Goal: Information Seeking & Learning: Learn about a topic

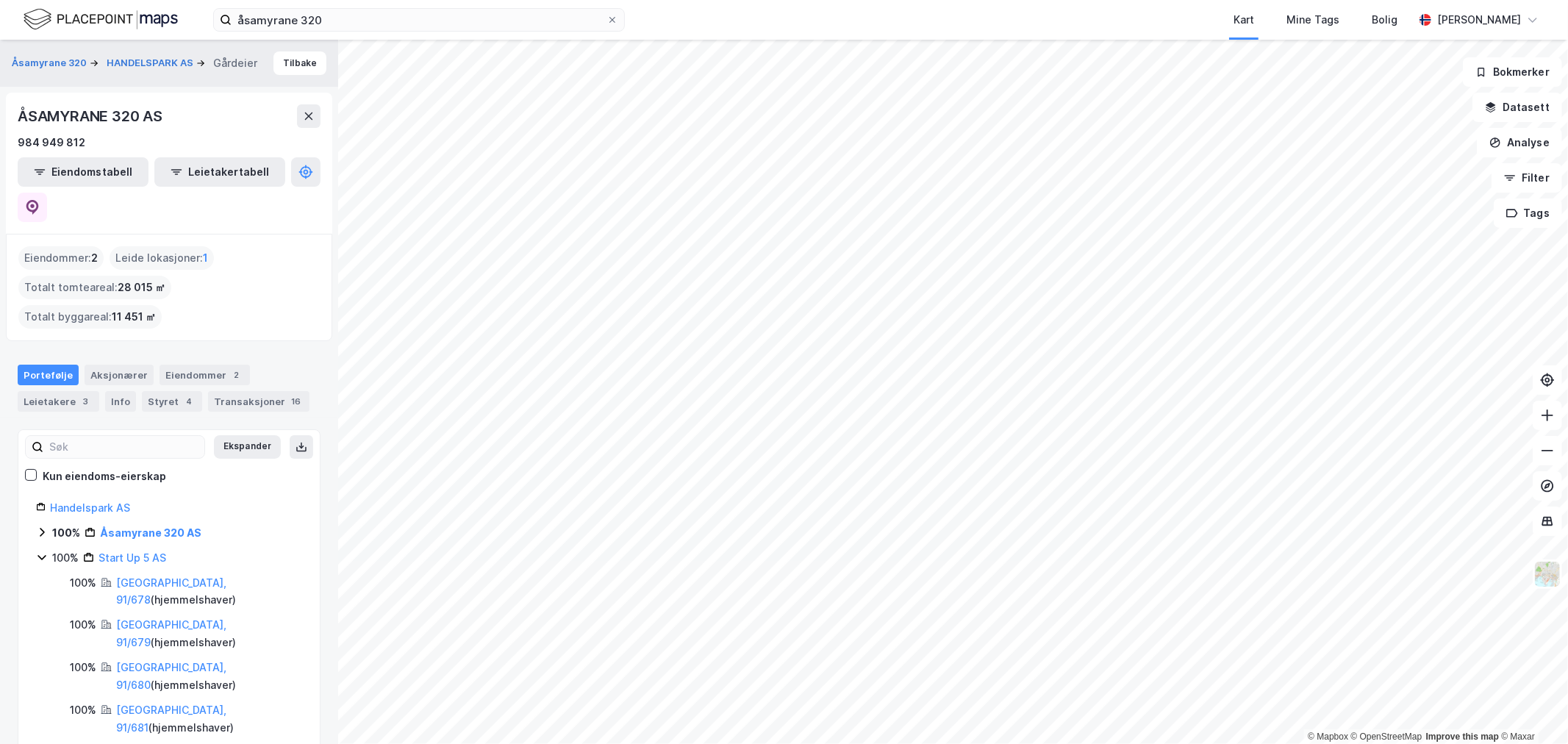
click at [78, 8] on img at bounding box center [100, 19] width 154 height 26
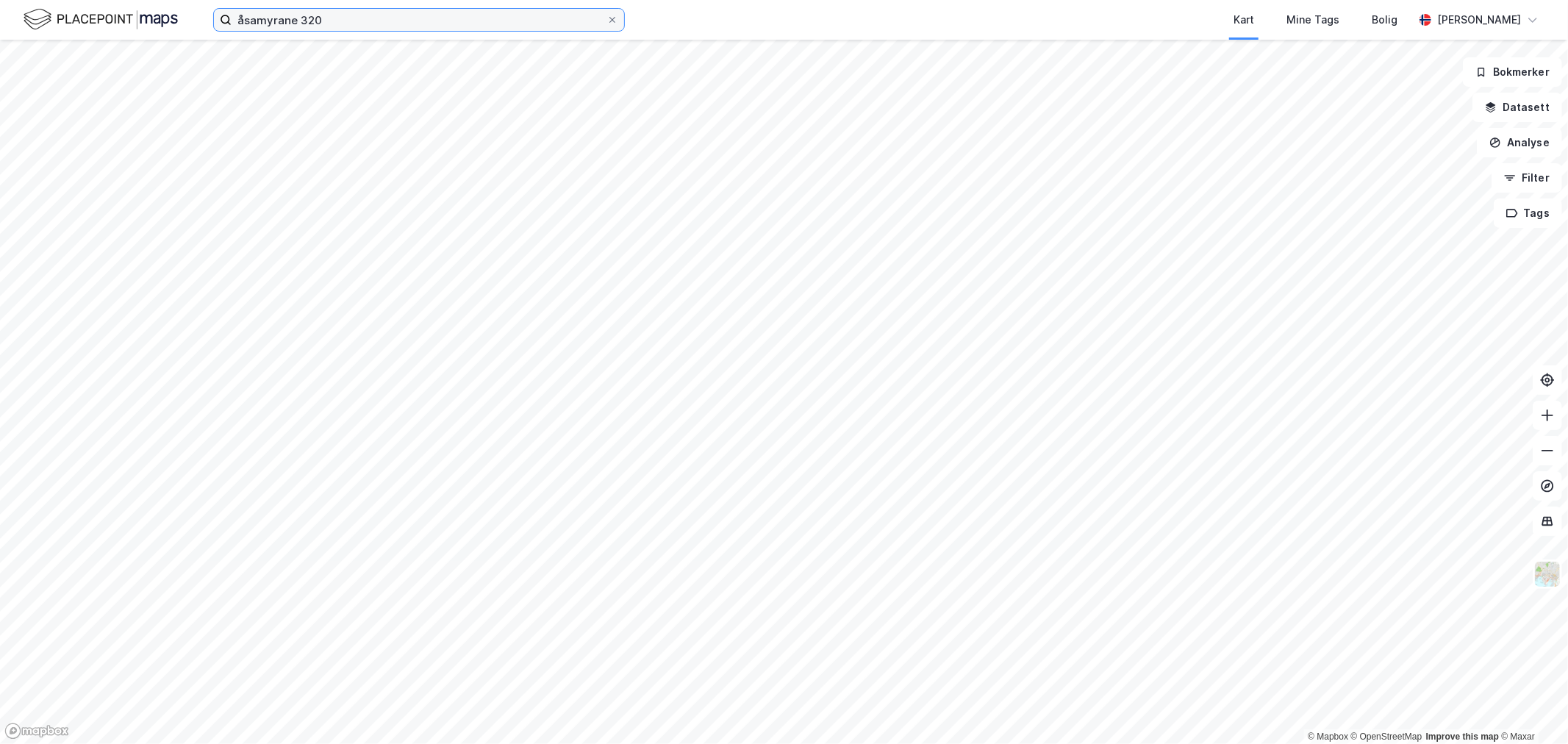
click at [420, 24] on input "åsamyrane 320" at bounding box center [419, 20] width 375 height 22
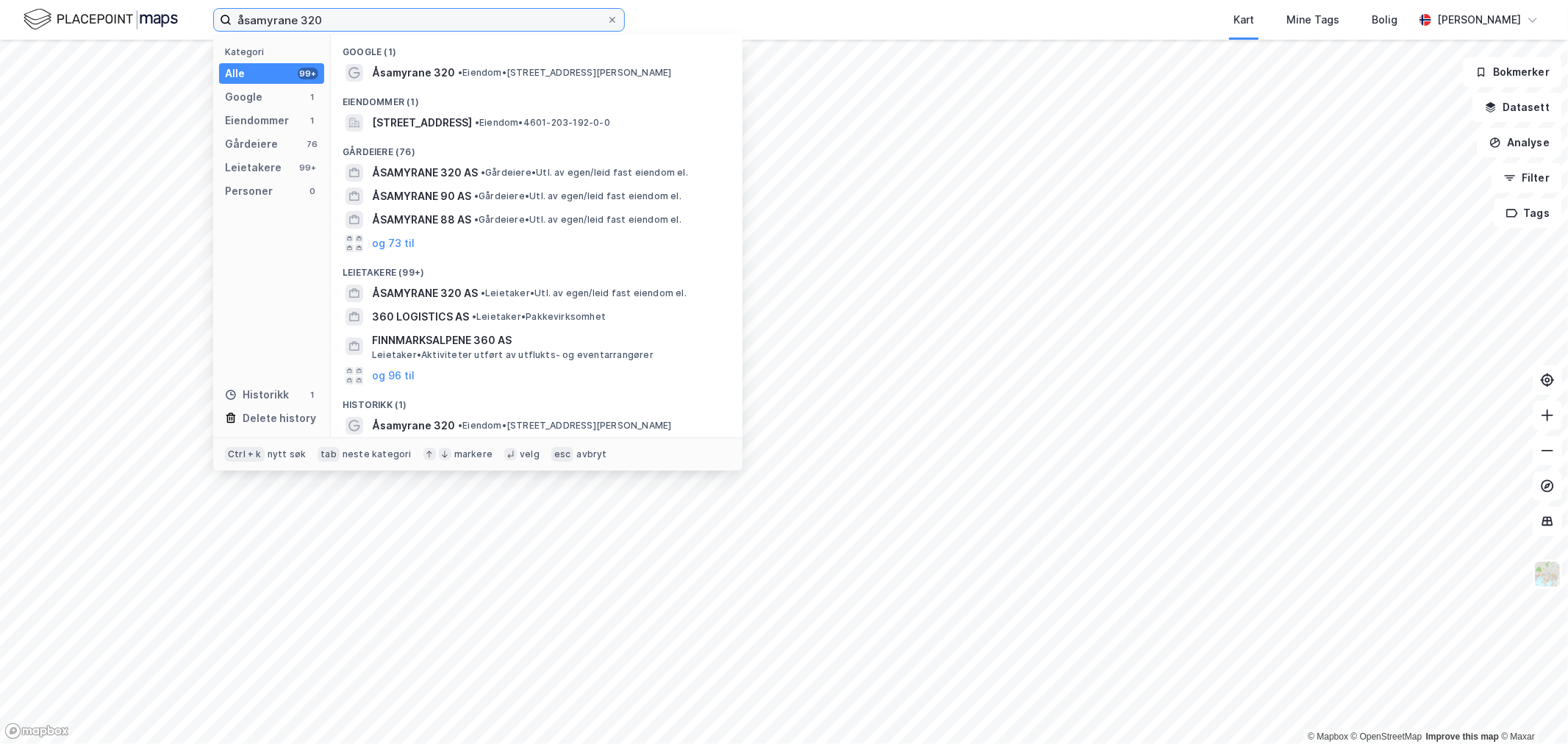
click at [420, 24] on input "åsamyrane 320" at bounding box center [419, 20] width 375 height 22
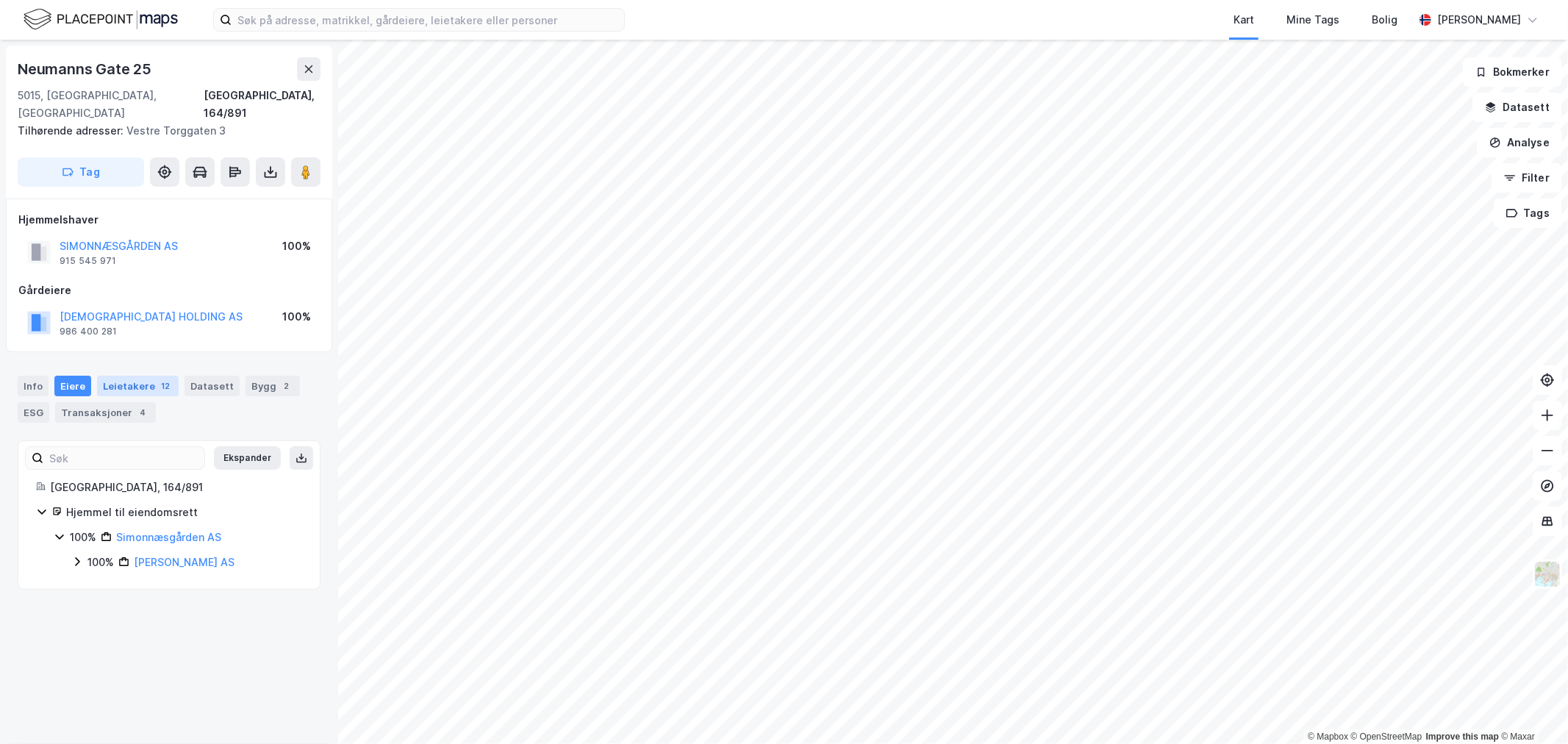
click at [159, 379] on div "12" at bounding box center [165, 386] width 15 height 15
